Goal: Task Accomplishment & Management: Use online tool/utility

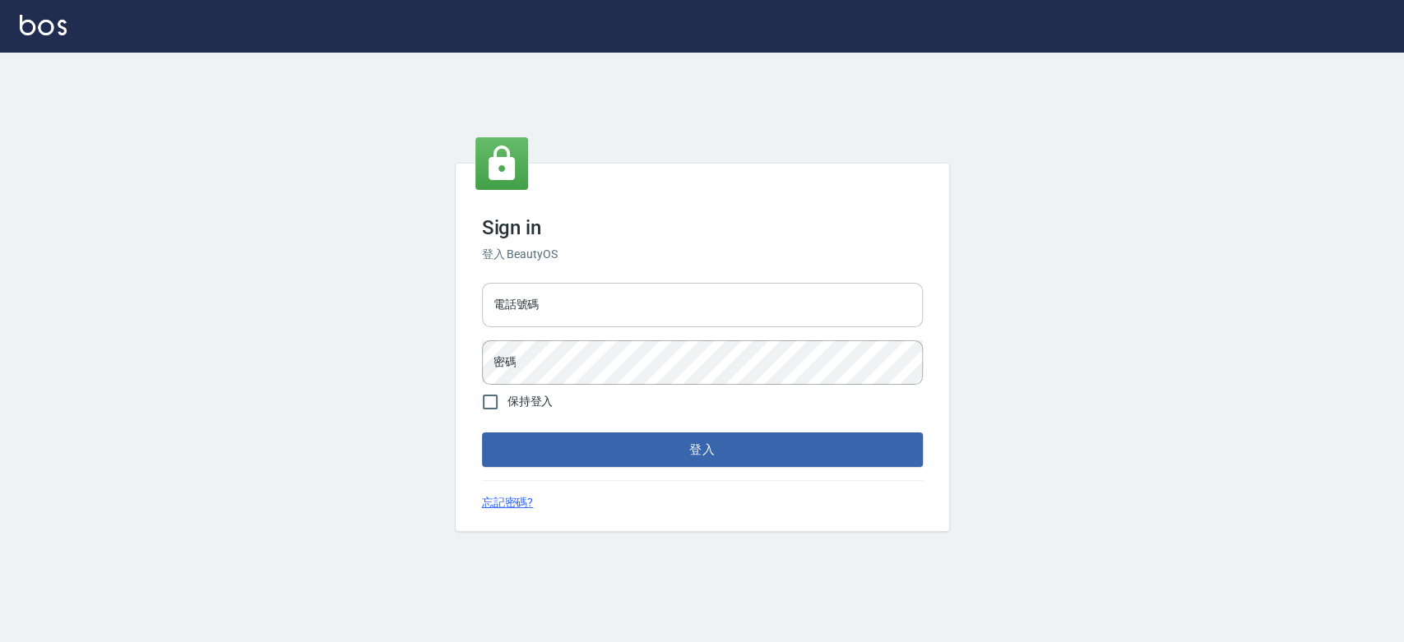
click at [651, 283] on input "電話號碼" at bounding box center [702, 305] width 441 height 44
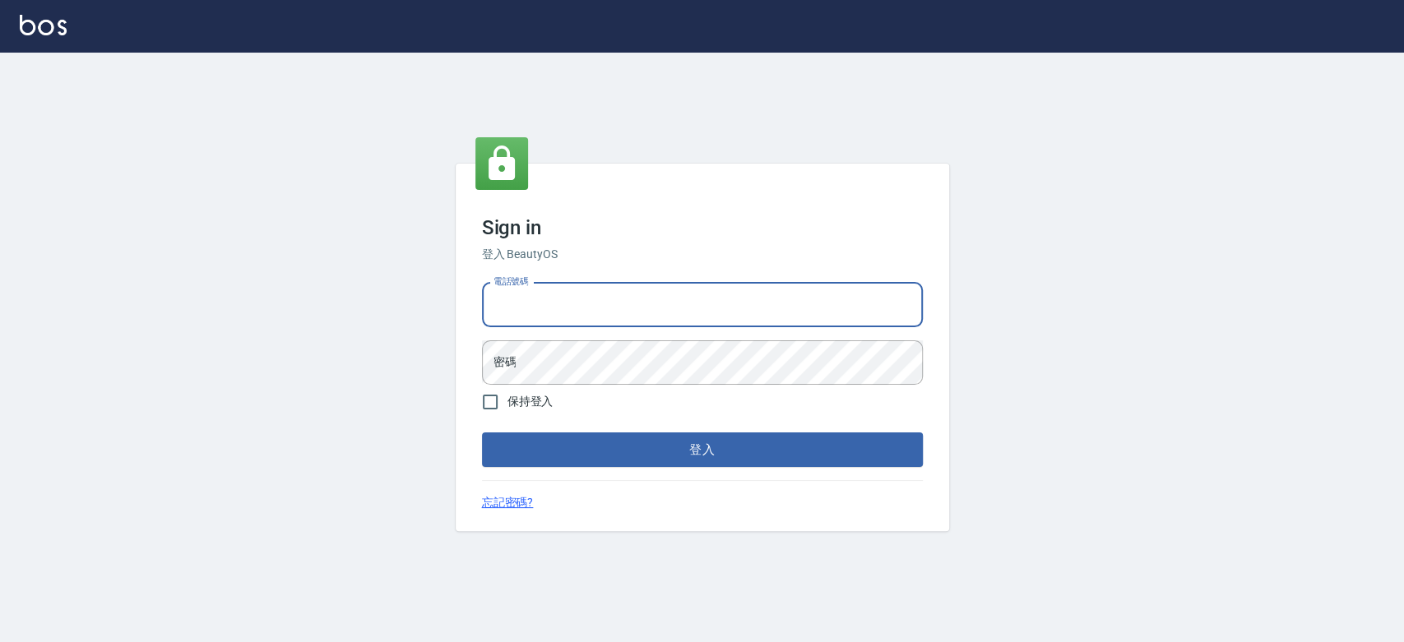
type input "0921342116"
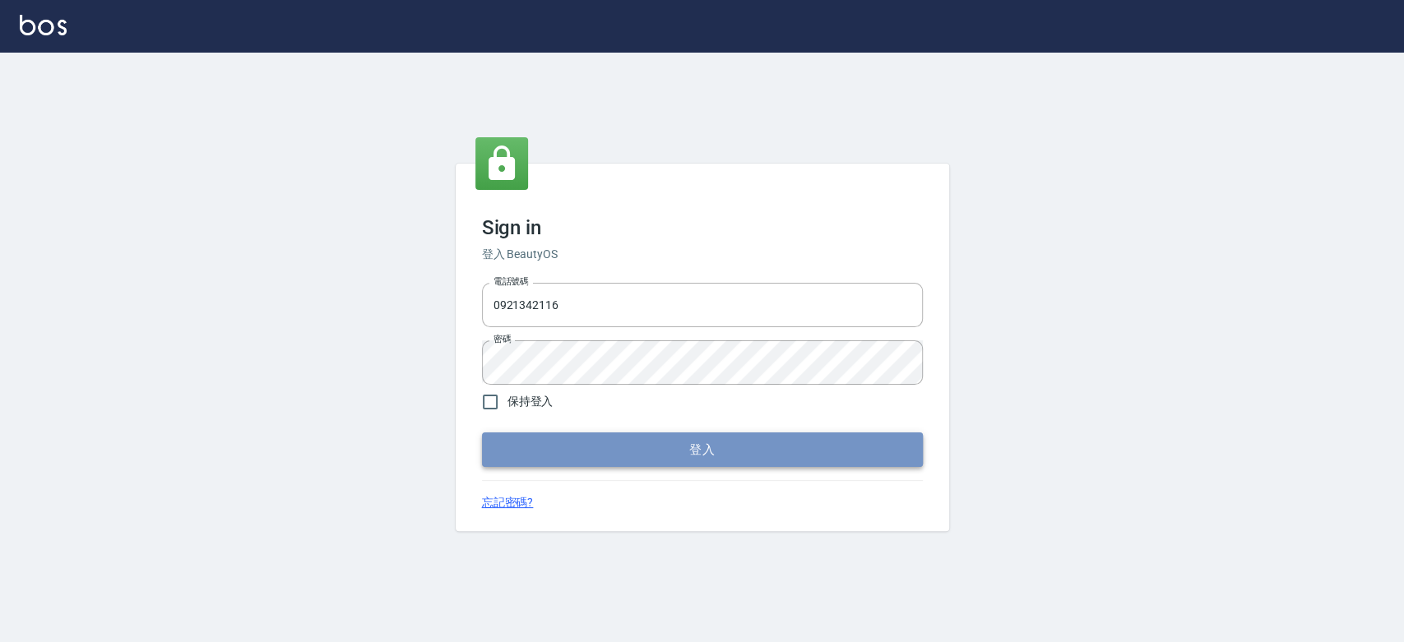
click at [556, 451] on button "登入" at bounding box center [702, 450] width 441 height 35
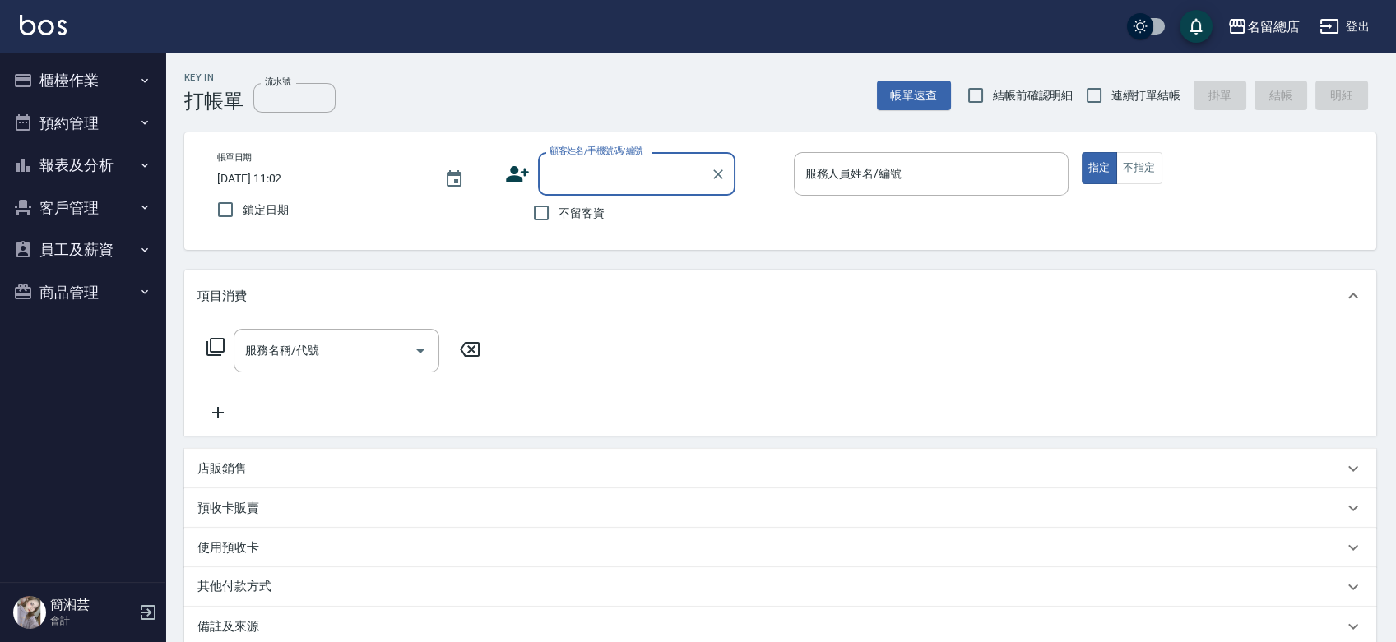
click at [79, 76] on button "櫃檯作業" at bounding box center [82, 80] width 151 height 43
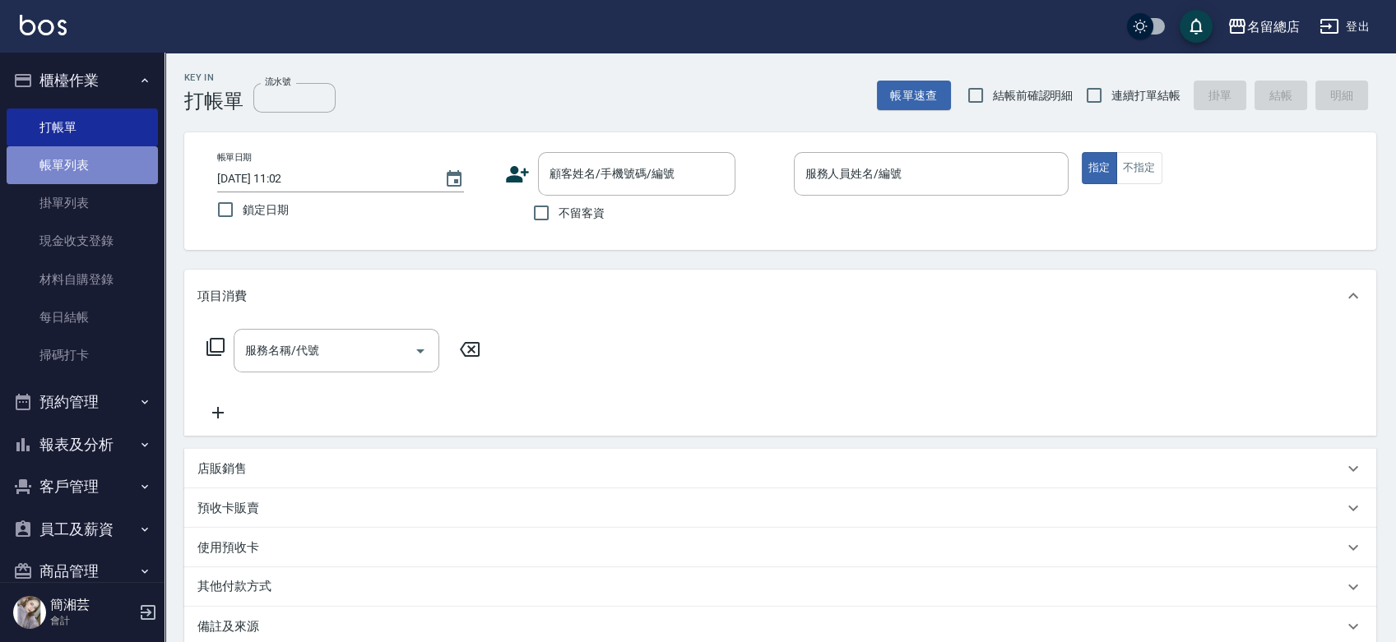
click at [81, 177] on link "帳單列表" at bounding box center [82, 165] width 151 height 38
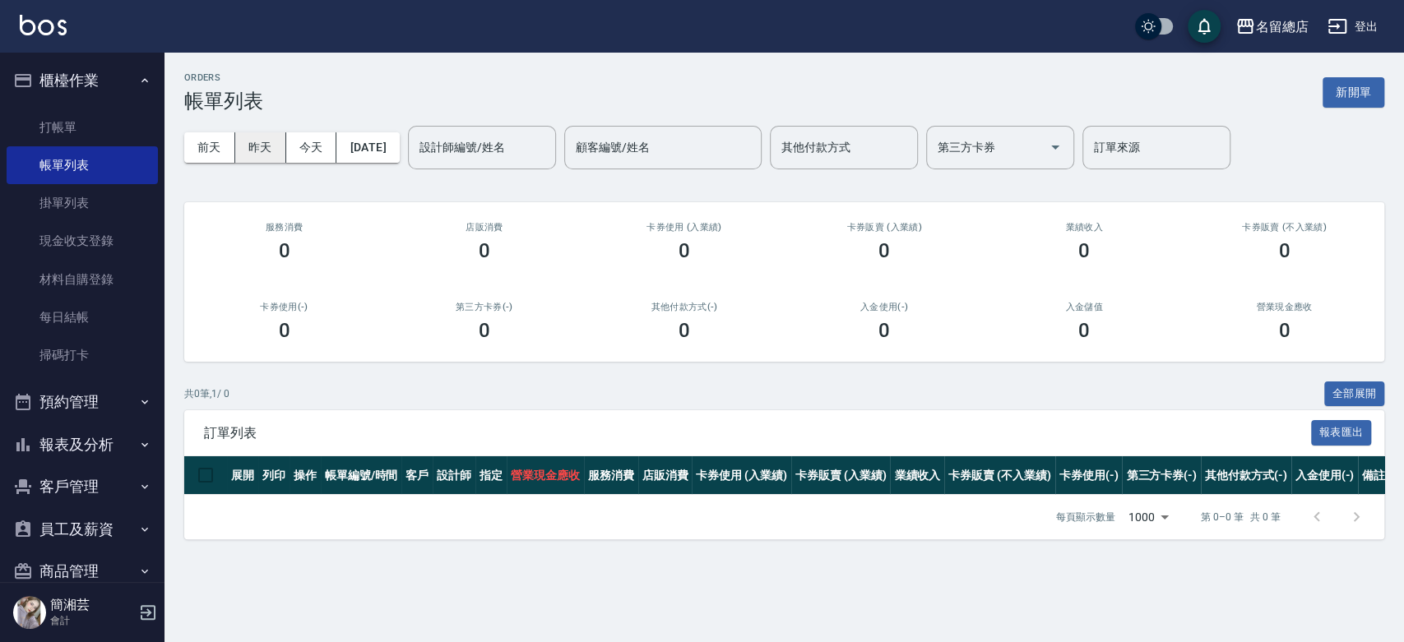
click at [262, 146] on button "昨天" at bounding box center [260, 147] width 51 height 30
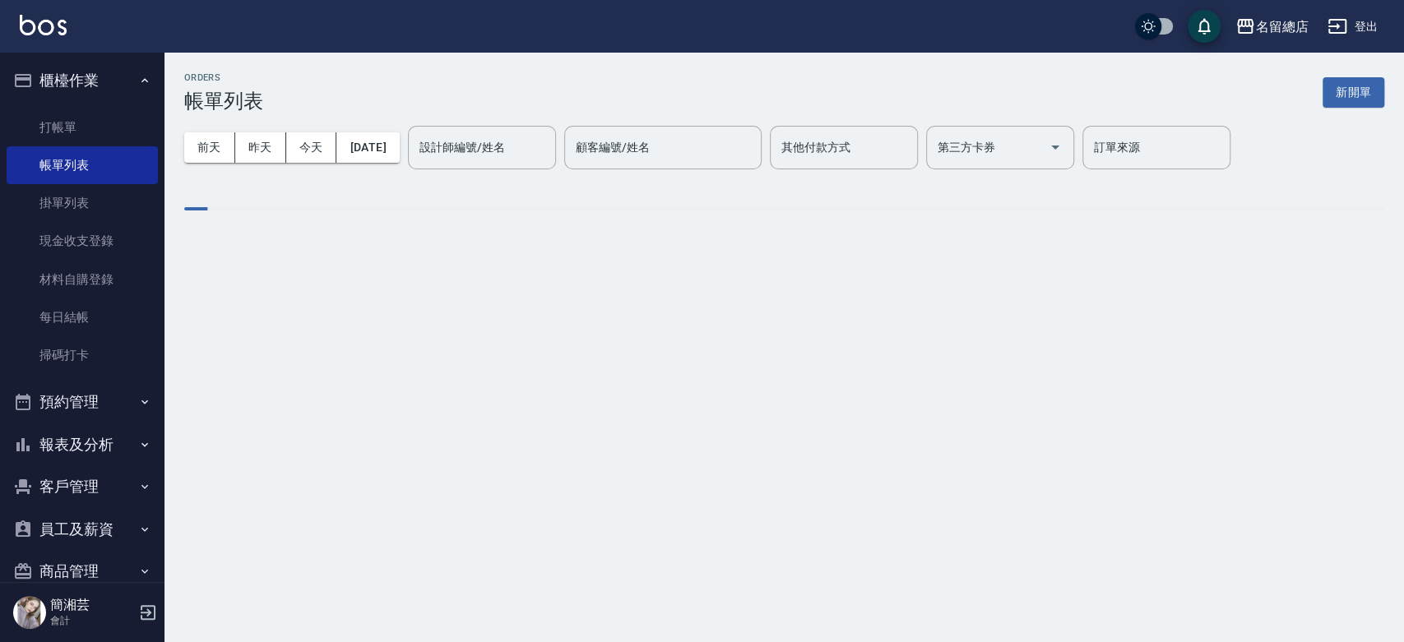
click at [854, 151] on div "其他付款方式 其他付款方式" at bounding box center [844, 148] width 148 height 44
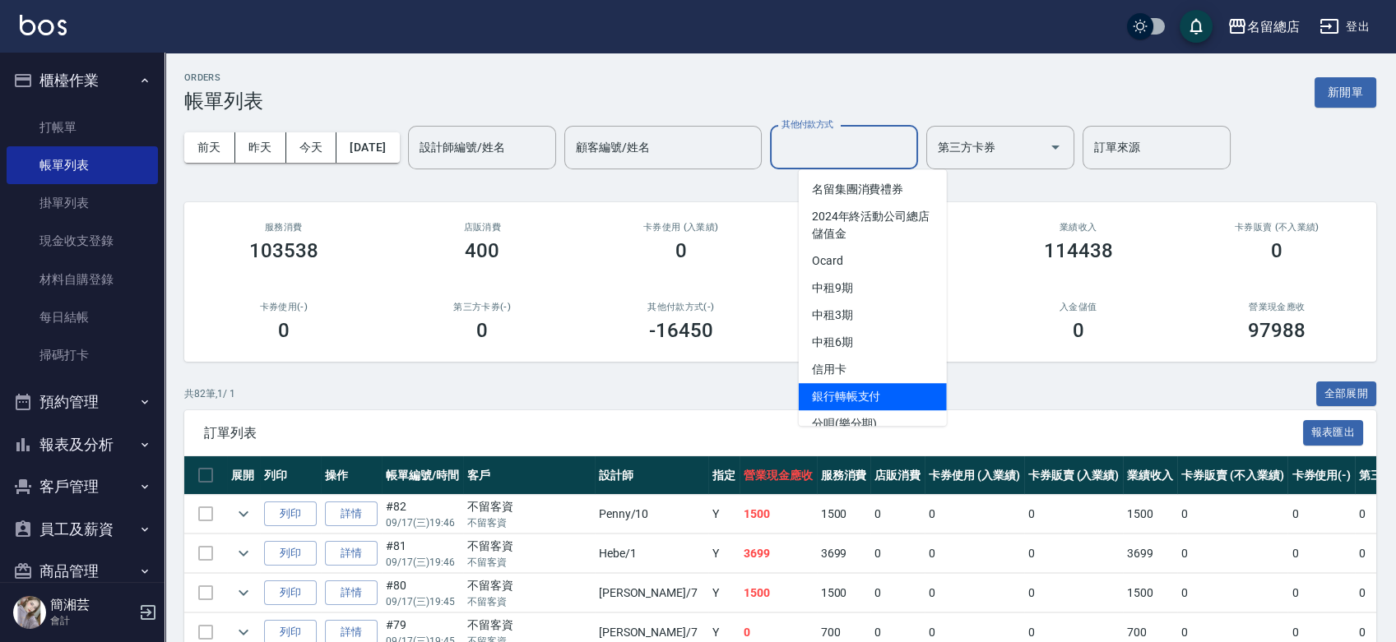
click at [858, 400] on span "銀行轉帳支付" at bounding box center [873, 396] width 148 height 27
type input "銀行轉帳支付"
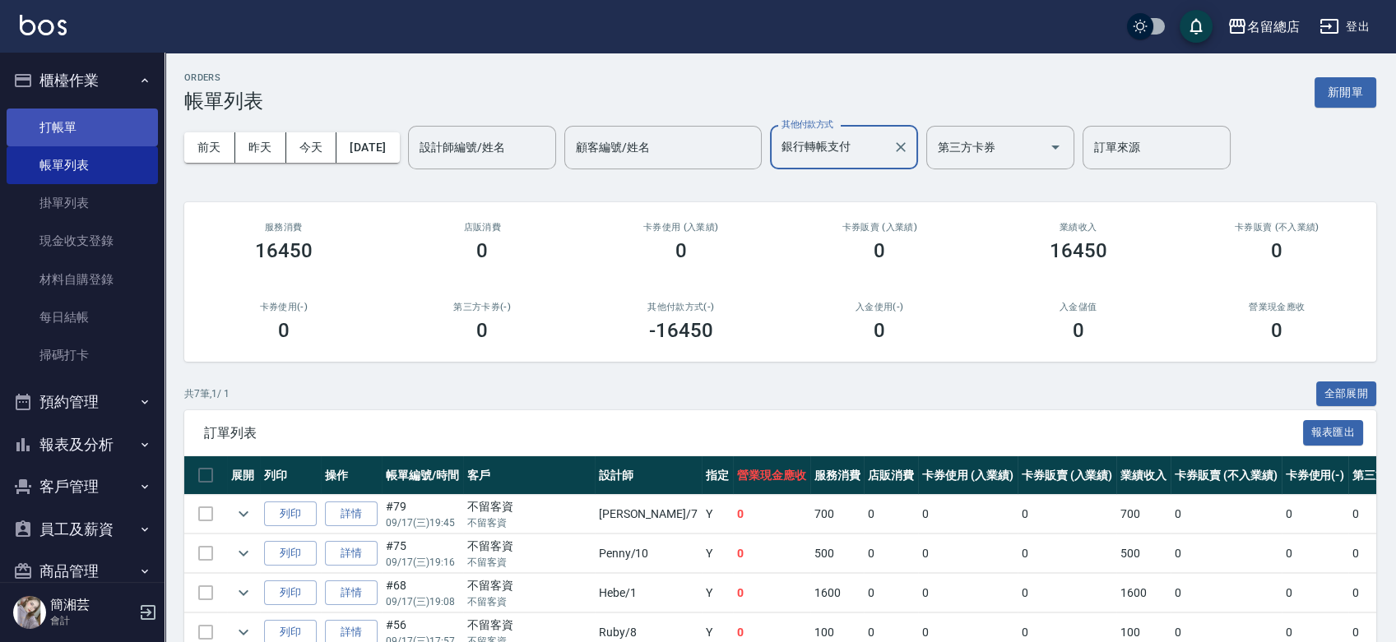
click at [909, 146] on icon "Clear" at bounding box center [900, 147] width 16 height 16
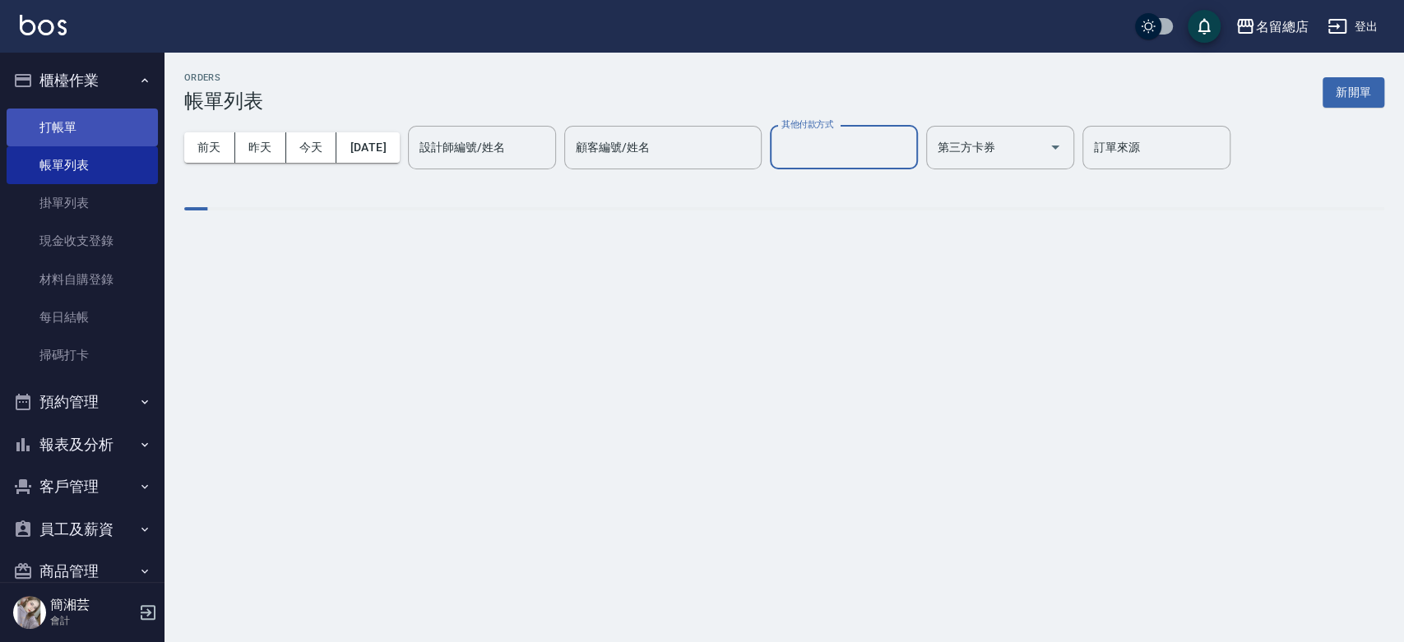
click at [86, 128] on link "打帳單" at bounding box center [82, 128] width 151 height 38
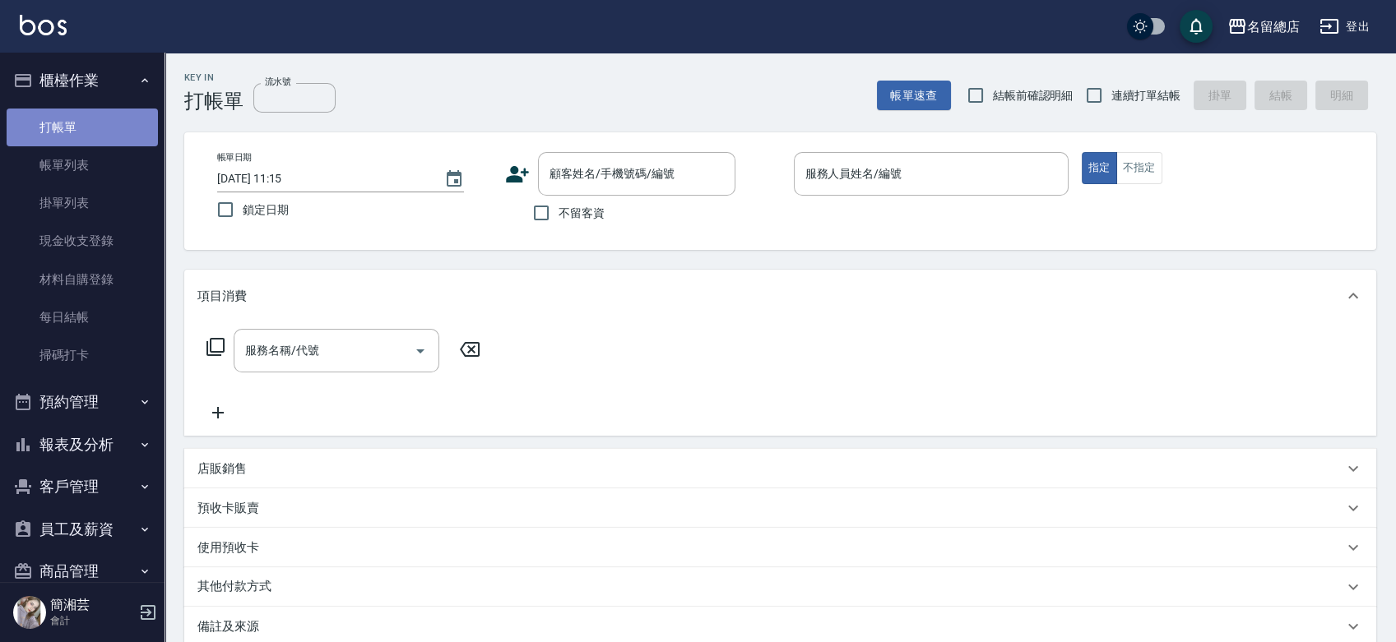
click at [109, 128] on link "打帳單" at bounding box center [82, 128] width 151 height 38
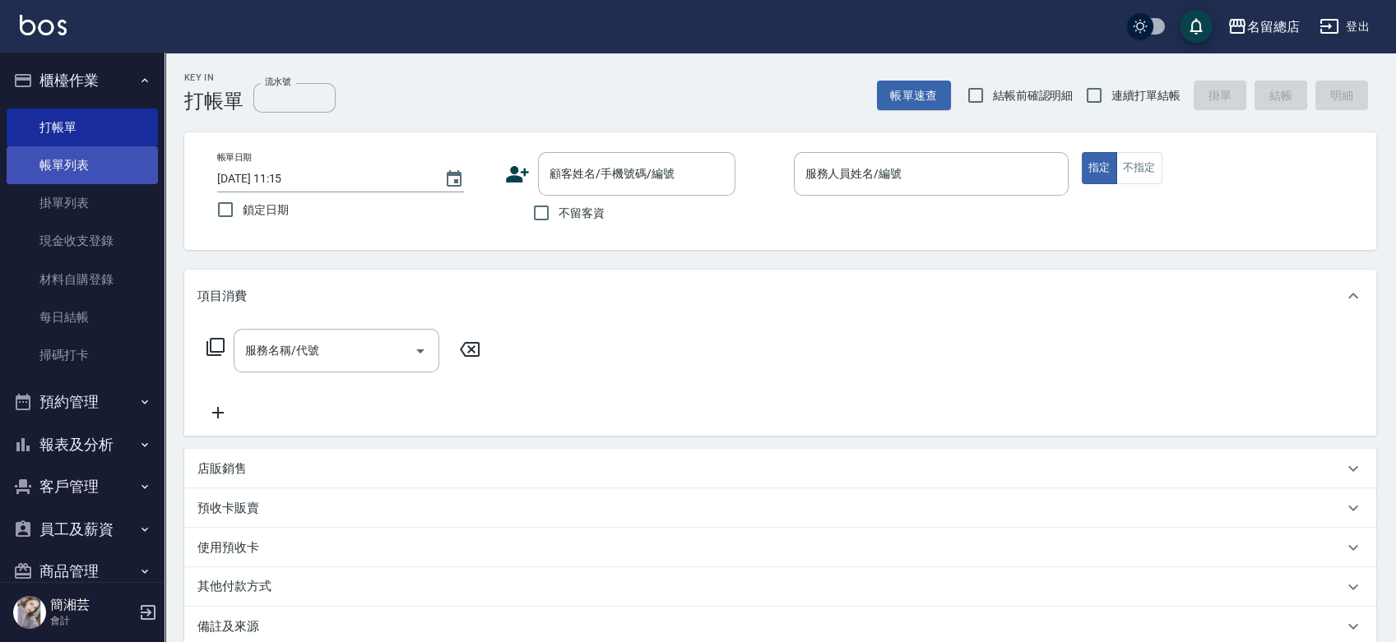
click at [113, 165] on link "帳單列表" at bounding box center [82, 165] width 151 height 38
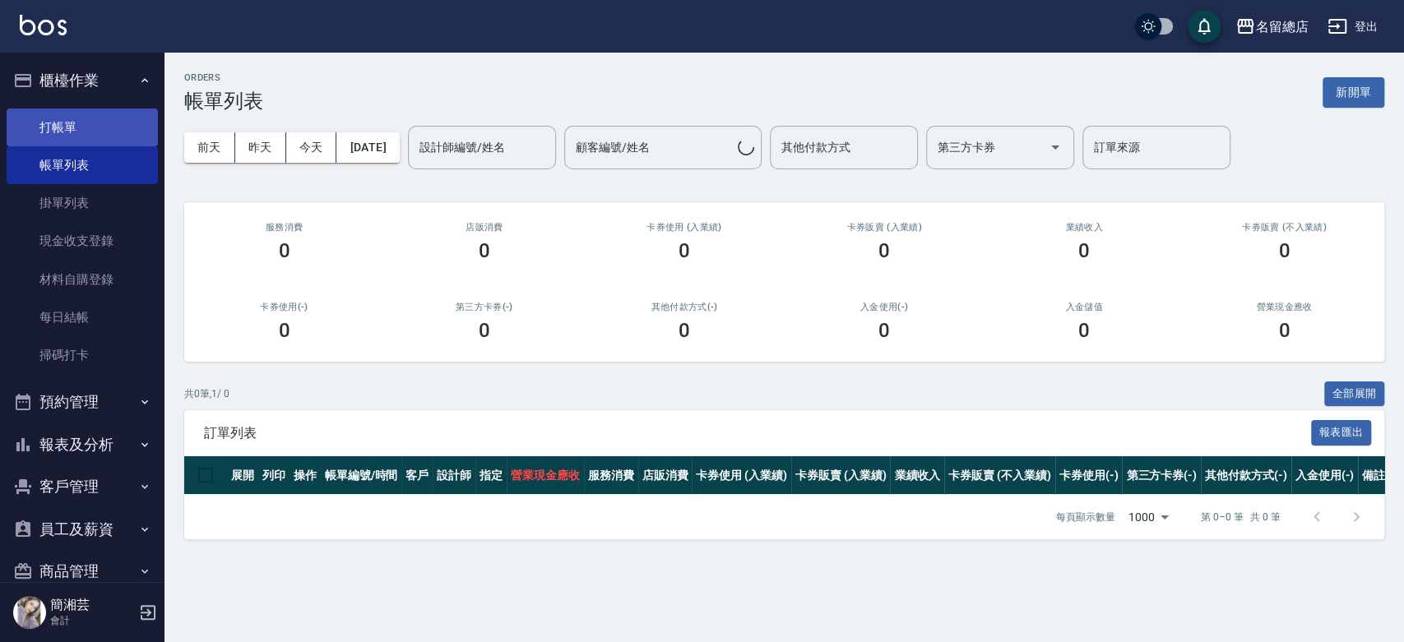
click at [125, 124] on link "打帳單" at bounding box center [82, 128] width 151 height 38
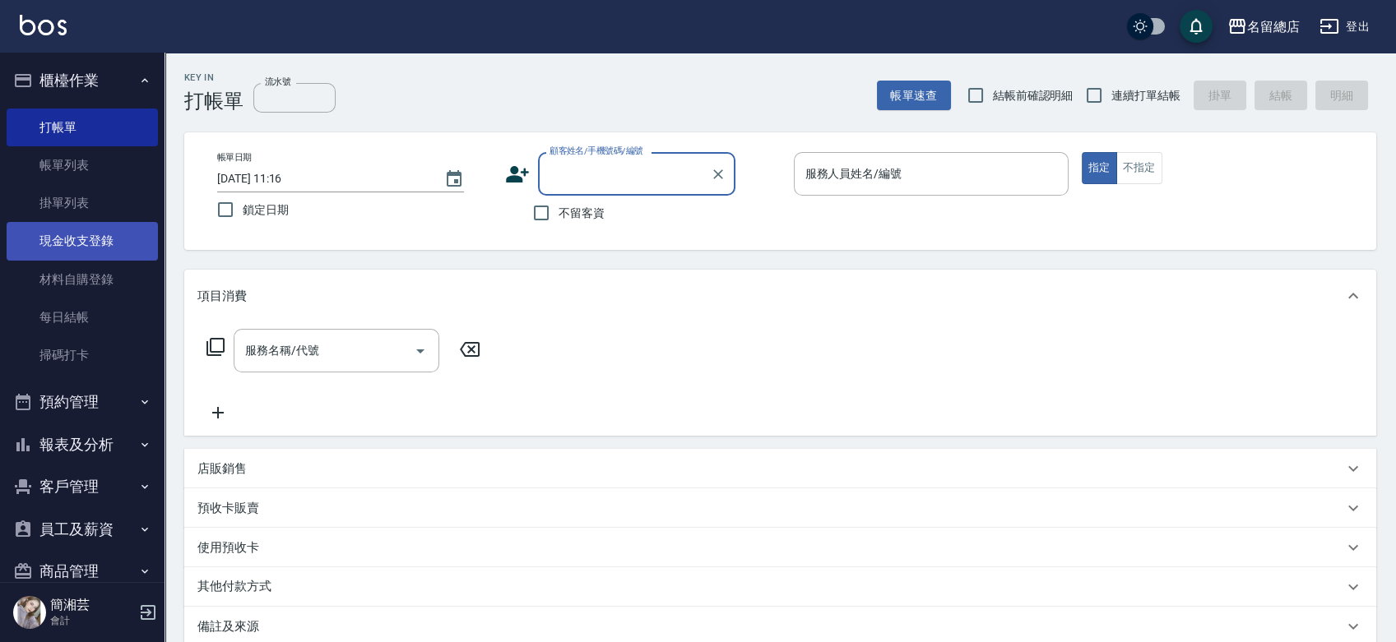
click at [64, 243] on link "現金收支登錄" at bounding box center [82, 241] width 151 height 38
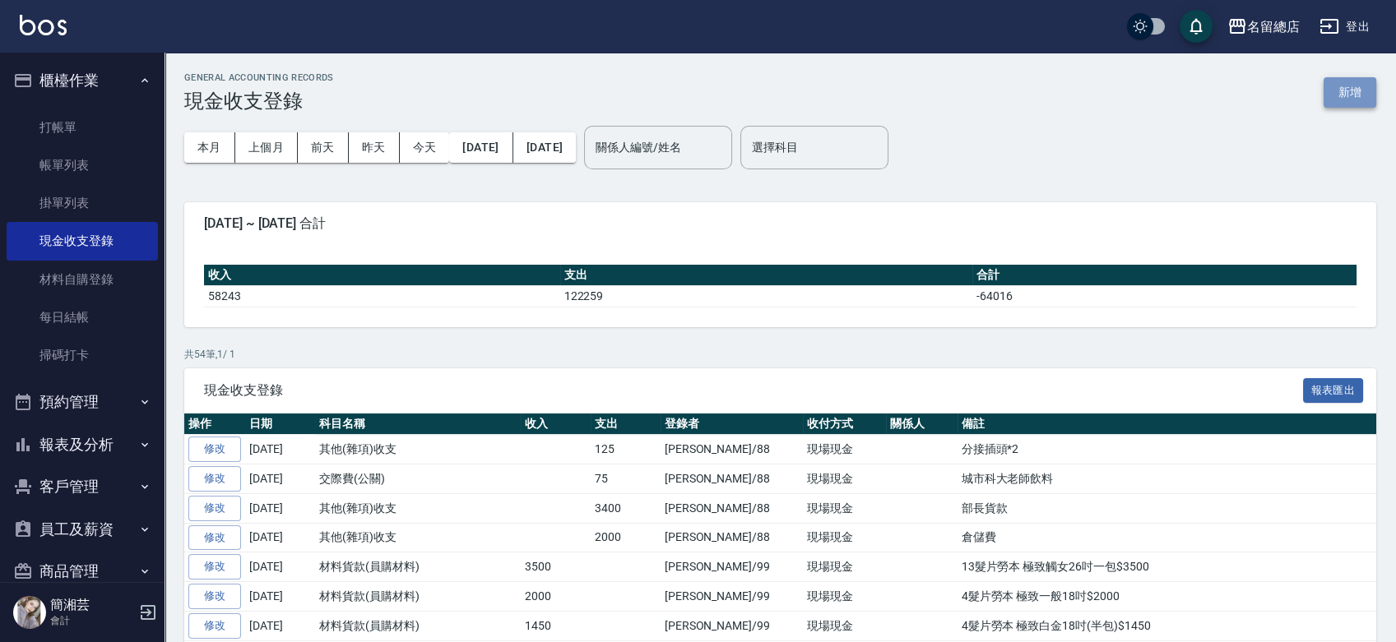
click at [1367, 97] on button "新增" at bounding box center [1349, 92] width 53 height 30
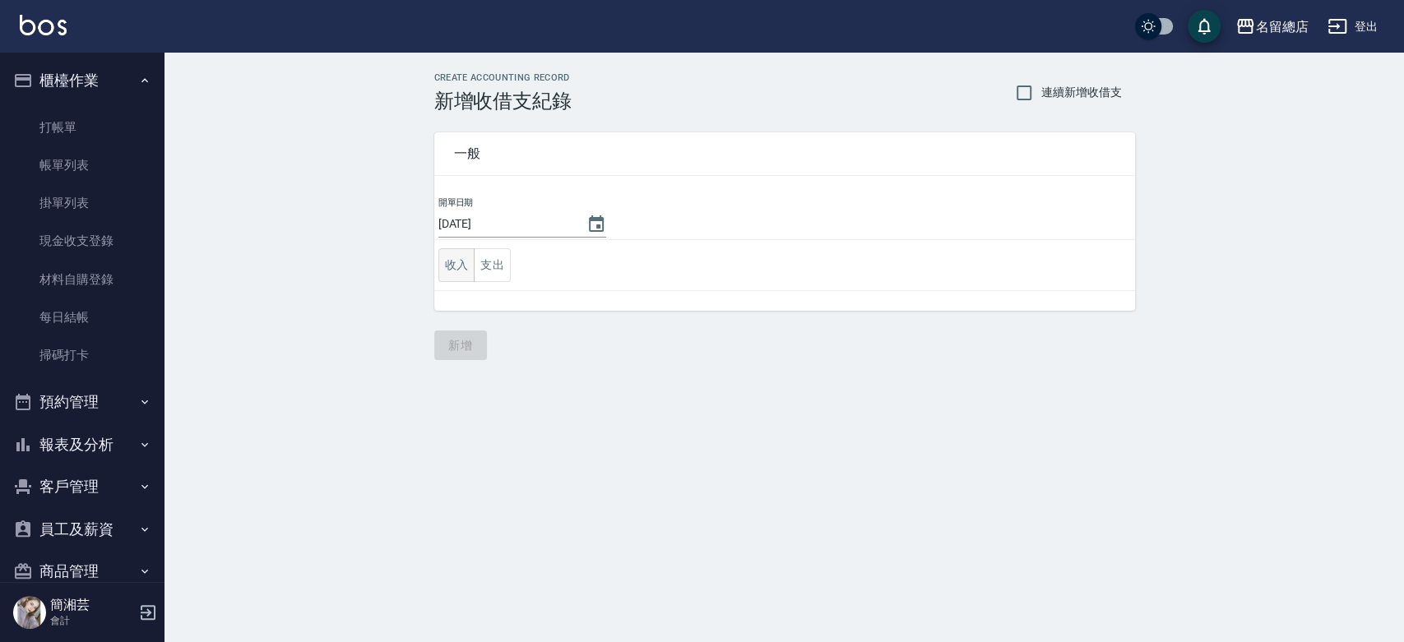
click at [443, 262] on button "收入" at bounding box center [456, 265] width 37 height 34
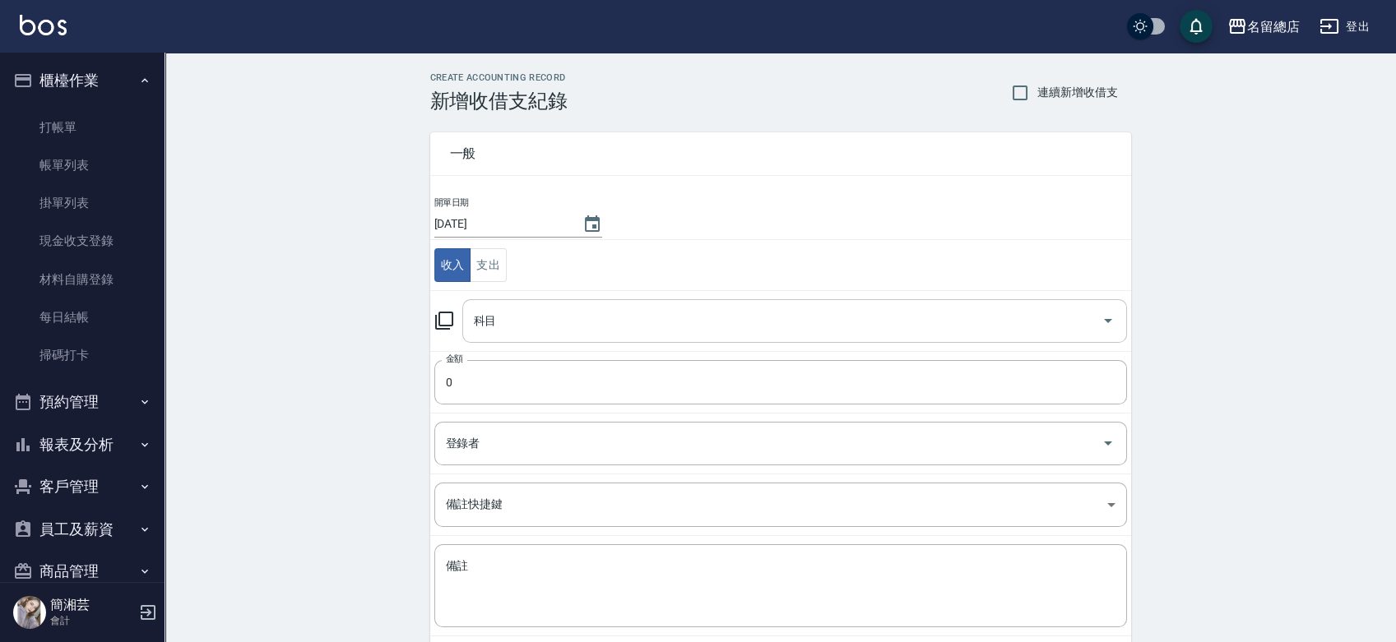
click at [504, 327] on input "科目" at bounding box center [782, 321] width 625 height 29
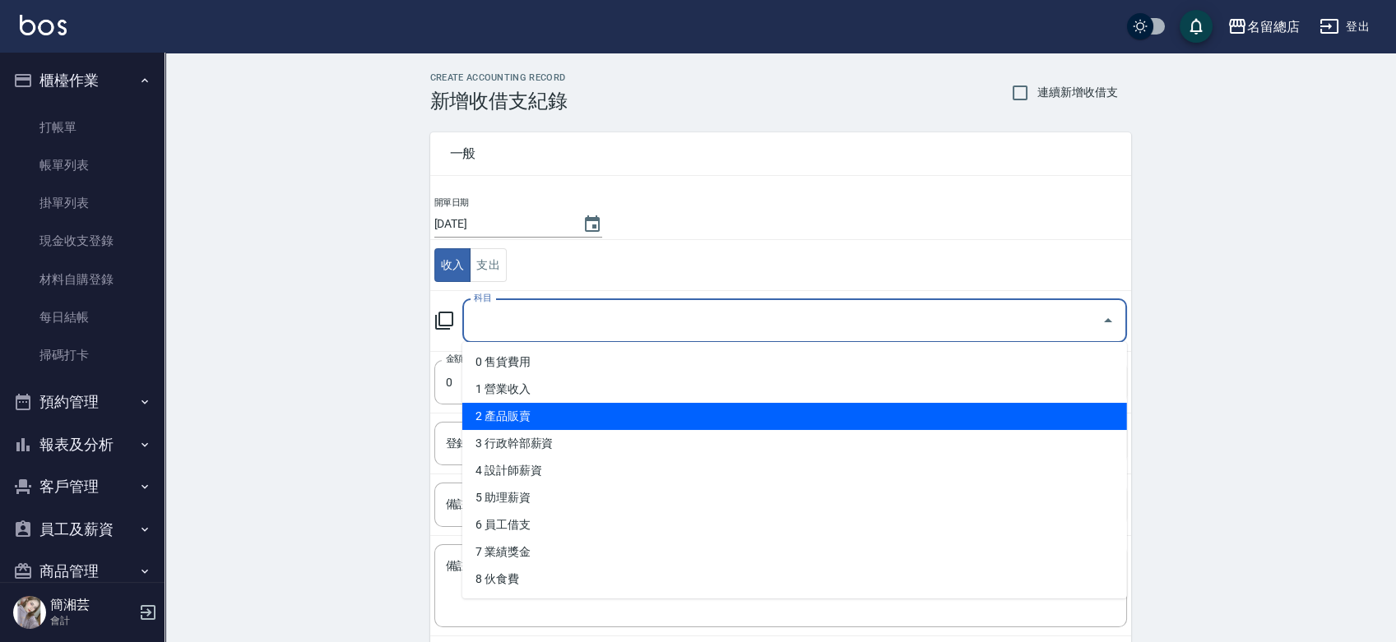
click at [540, 417] on li "2 產品販賣" at bounding box center [794, 416] width 665 height 27
type input "2 產品販賣"
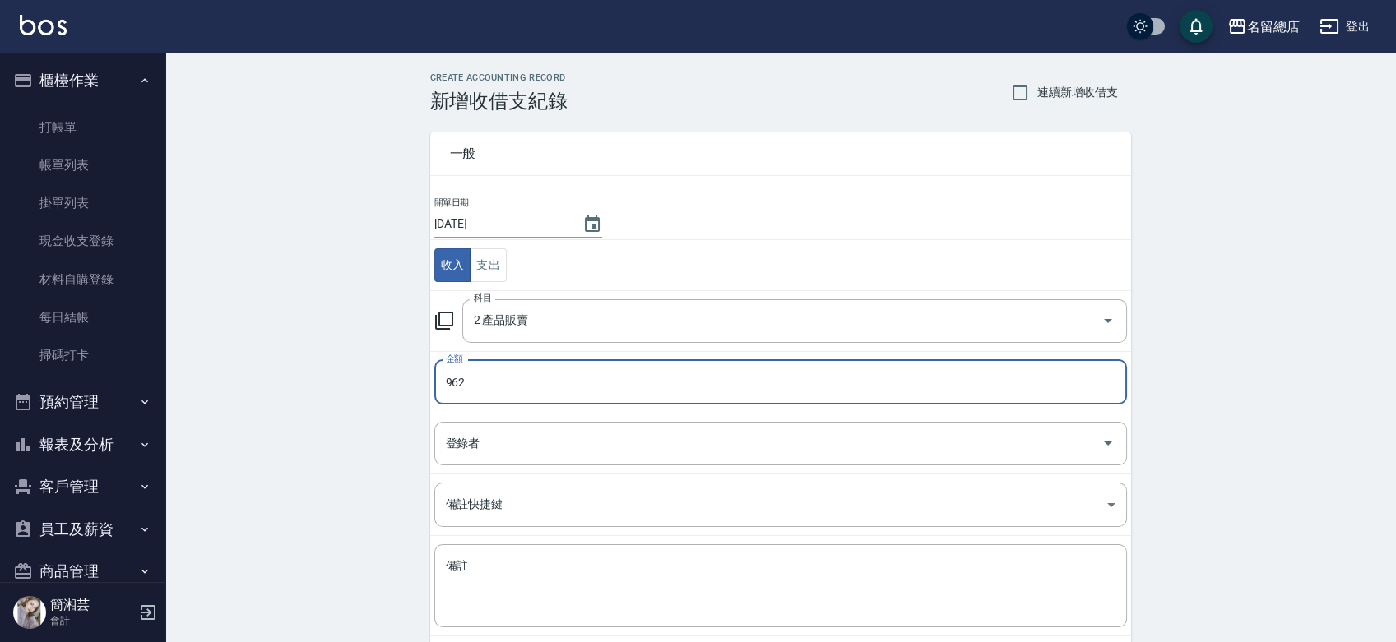
type input "962"
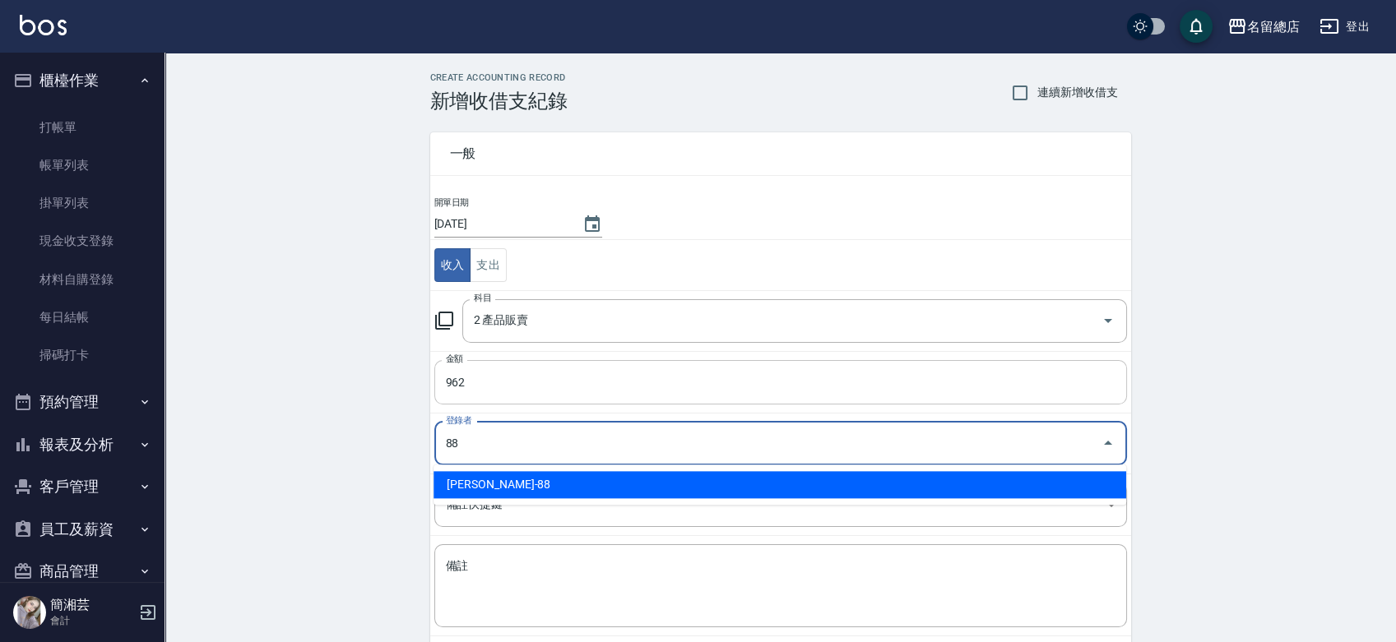
type input "[PERSON_NAME]-88"
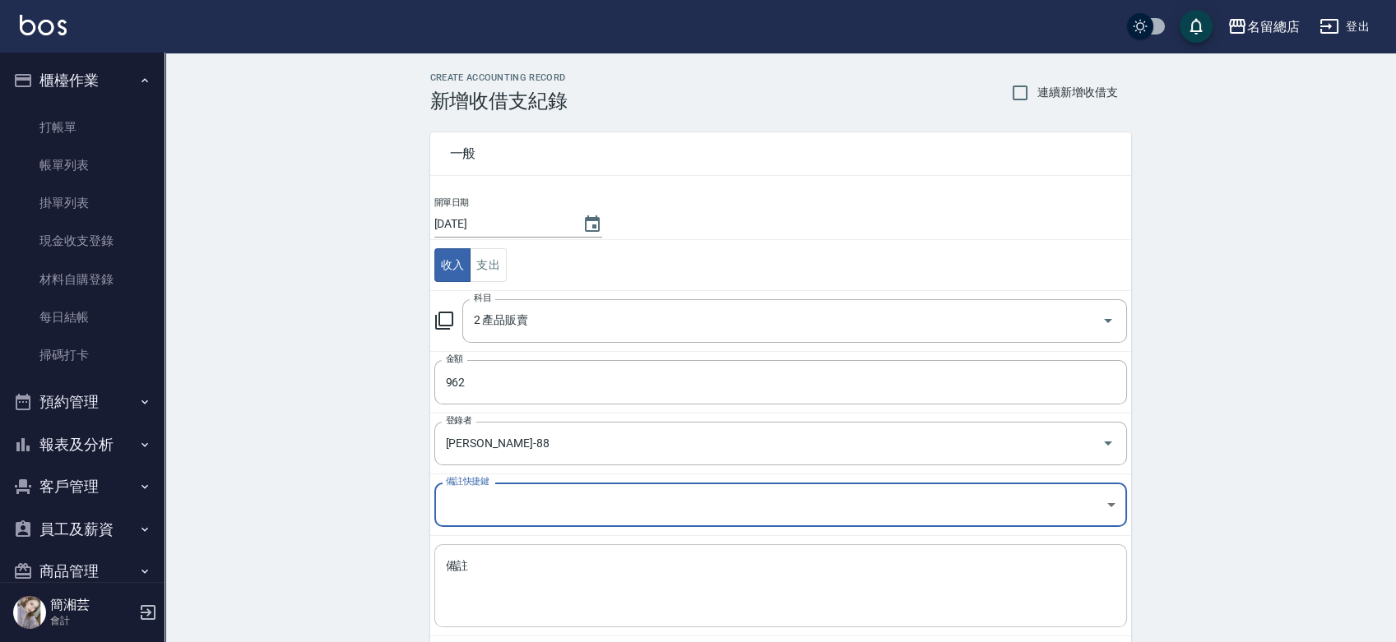
click at [523, 559] on textarea "備註" at bounding box center [781, 586] width 670 height 56
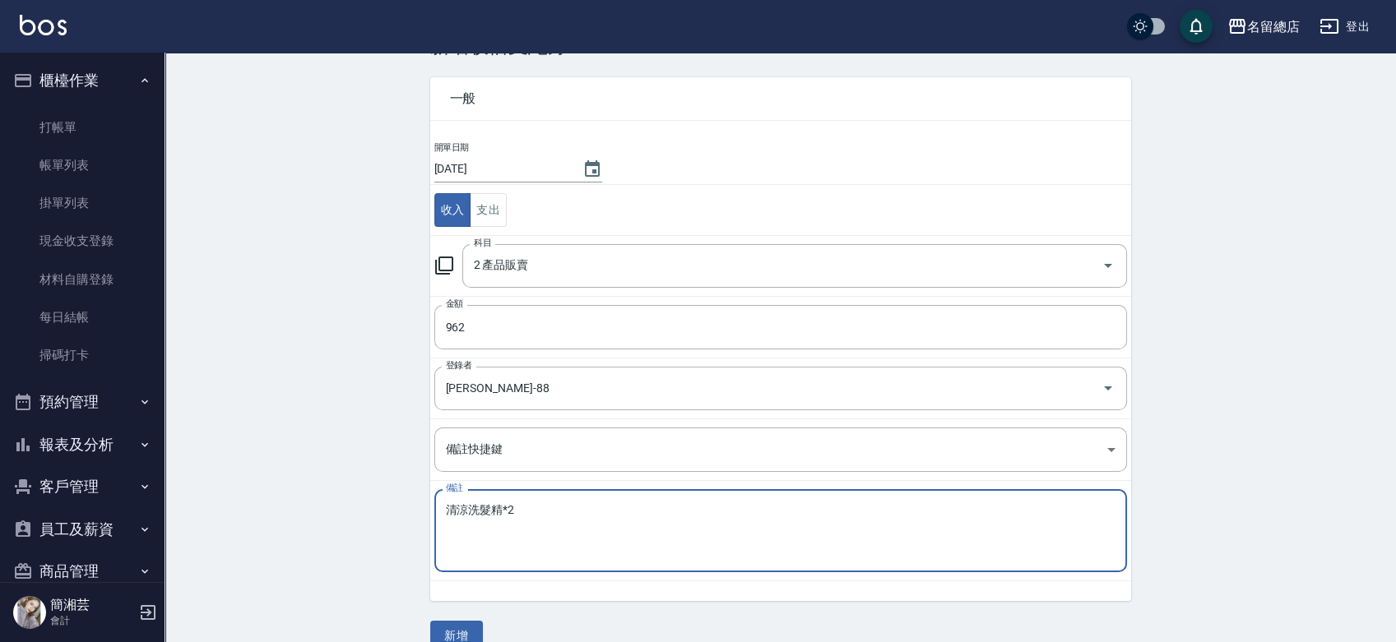
scroll to position [82, 0]
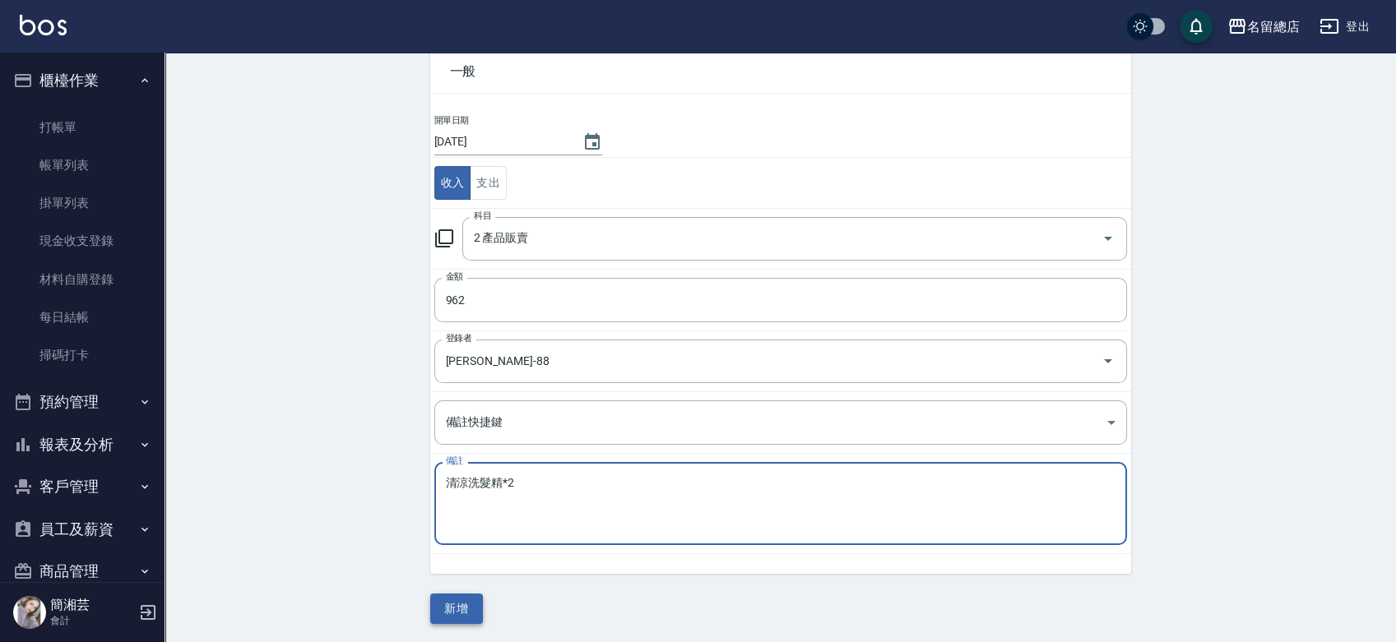
type textarea "清涼洗髮精*2"
click at [461, 612] on button "新增" at bounding box center [456, 609] width 53 height 30
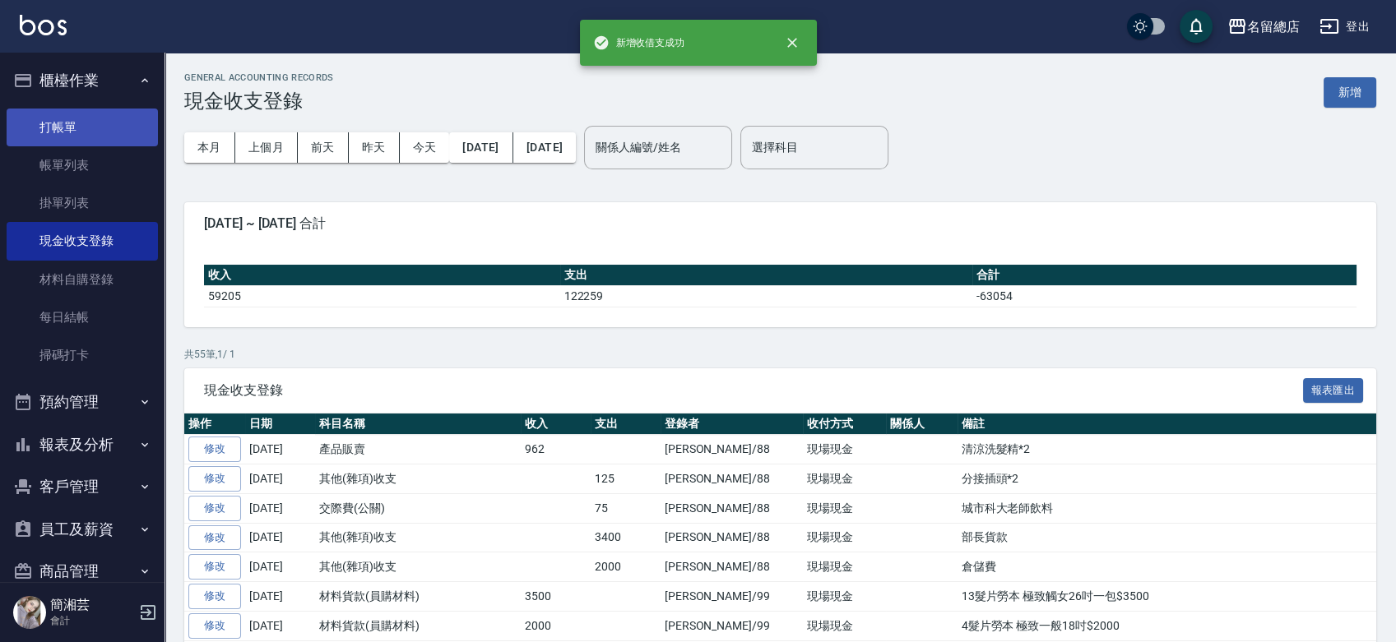
click at [104, 120] on link "打帳單" at bounding box center [82, 128] width 151 height 38
